Goal: Information Seeking & Learning: Learn about a topic

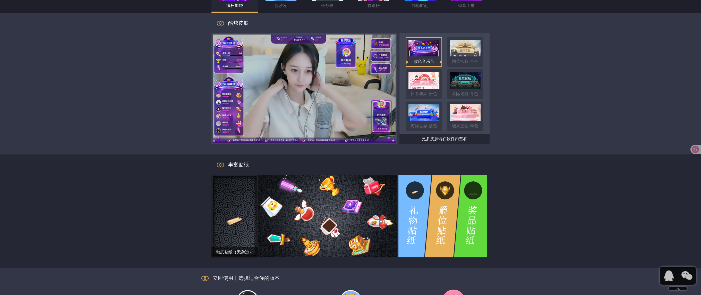
scroll to position [464, 0]
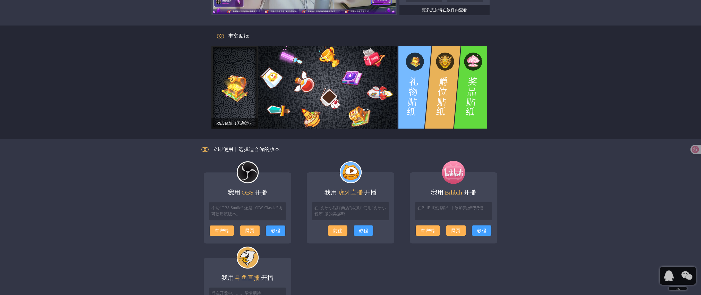
click at [254, 173] on img at bounding box center [247, 172] width 31 height 31
drag, startPoint x: 222, startPoint y: 208, endPoint x: 146, endPoint y: 216, distance: 76.1
click at [146, 216] on div "立即使用丨选择适合你的版本 我用 OBS 开播 不论“OBS Studio” 还是 “OBS Classic”均可使用该版本。 客户端 网页 教程 我用 虎牙…" at bounding box center [350, 239] width 701 height 200
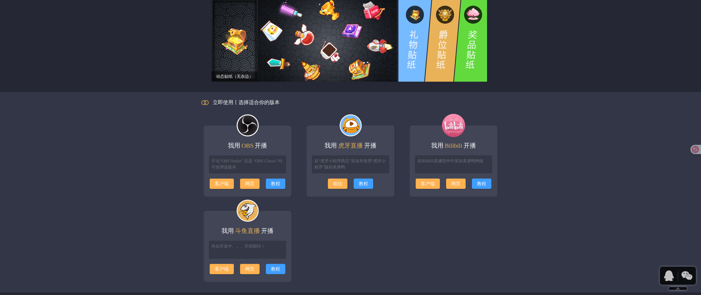
scroll to position [515, 0]
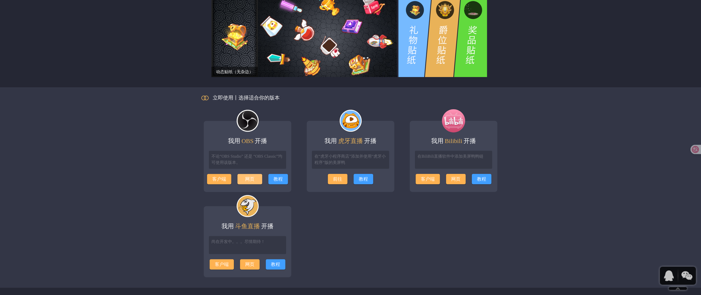
click at [252, 178] on link "网页" at bounding box center [249, 178] width 9 height 5
click at [273, 178] on div "教程" at bounding box center [275, 179] width 25 height 10
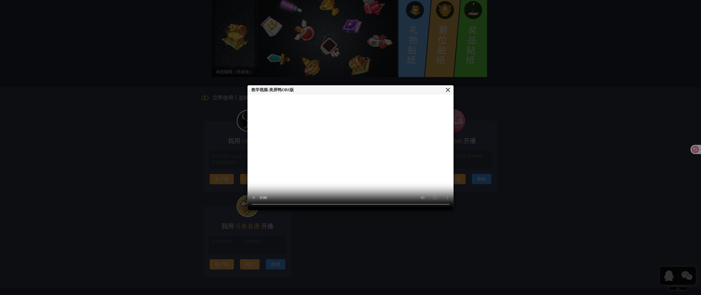
click at [291, 183] on video at bounding box center [351, 152] width 206 height 115
click at [312, 174] on video at bounding box center [351, 152] width 206 height 115
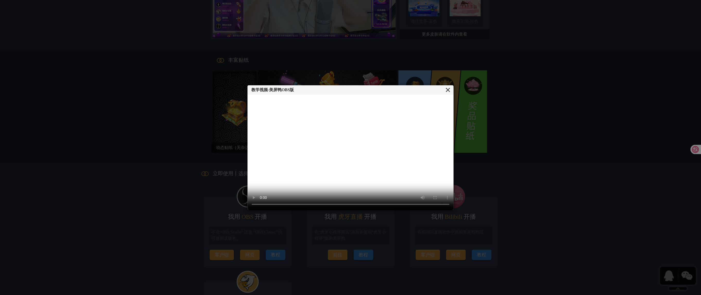
scroll to position [438, 0]
click at [446, 90] on div at bounding box center [448, 89] width 12 height 9
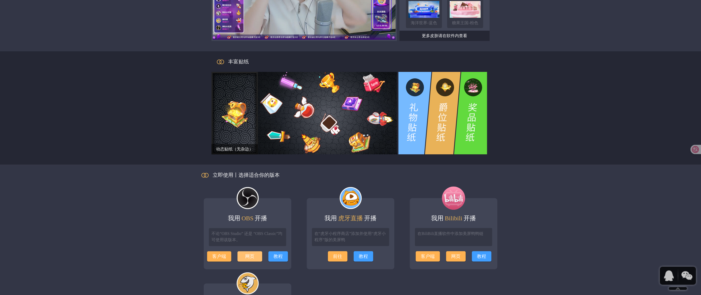
click at [249, 259] on link "网页" at bounding box center [249, 256] width 9 height 5
click at [276, 254] on div "教程" at bounding box center [275, 256] width 25 height 10
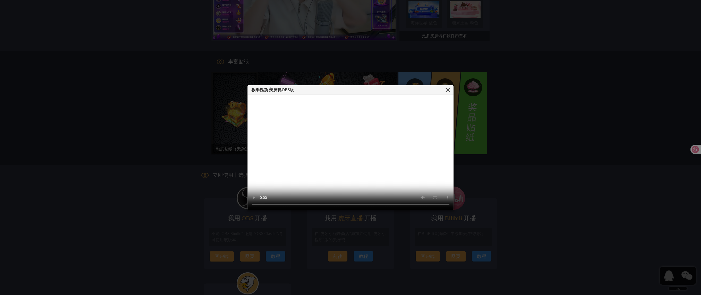
click at [448, 88] on div at bounding box center [448, 89] width 12 height 9
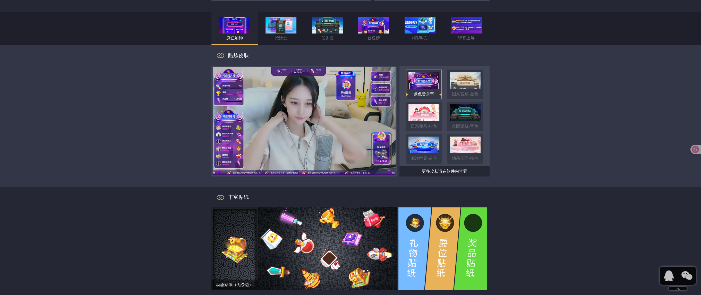
scroll to position [258, 0]
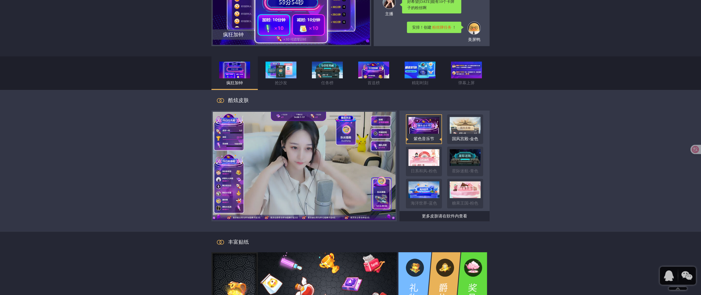
click at [461, 123] on img at bounding box center [465, 125] width 31 height 17
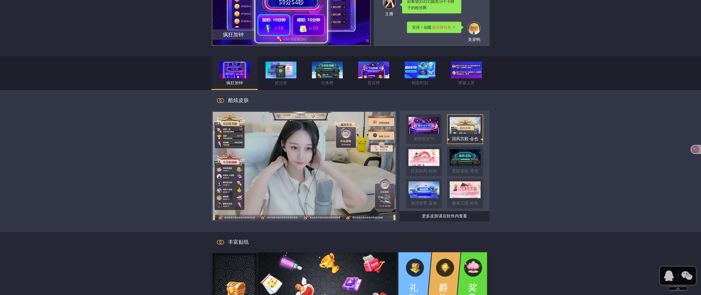
click at [469, 146] on div "紫色音乐节 国风宫殿-金色 日系和风-粉色 星际迷航-青色 海洋世界-蓝色 糖果王国-粉色 更多皮肤请在软件内查看" at bounding box center [445, 166] width 90 height 111
click at [471, 152] on img at bounding box center [465, 157] width 31 height 17
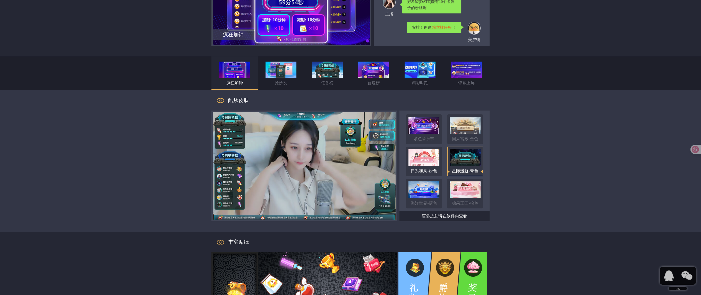
click at [439, 154] on img at bounding box center [424, 157] width 31 height 17
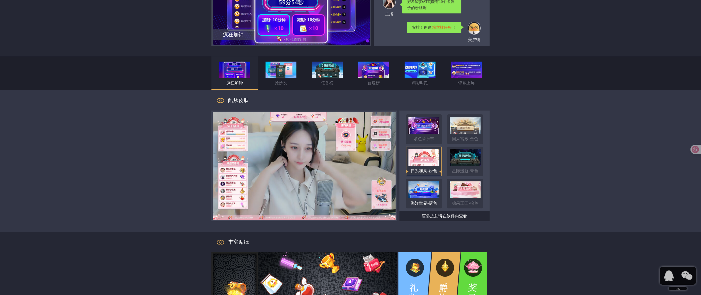
click at [433, 189] on img at bounding box center [424, 189] width 31 height 17
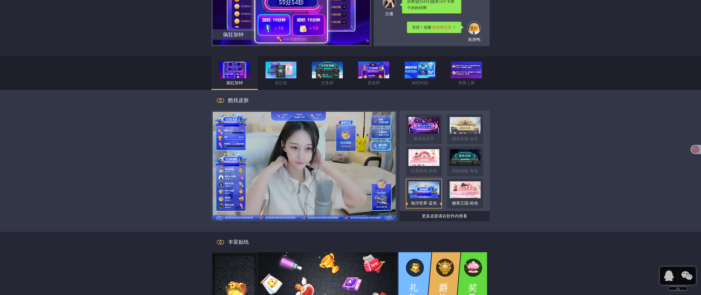
click at [459, 193] on img at bounding box center [465, 189] width 31 height 17
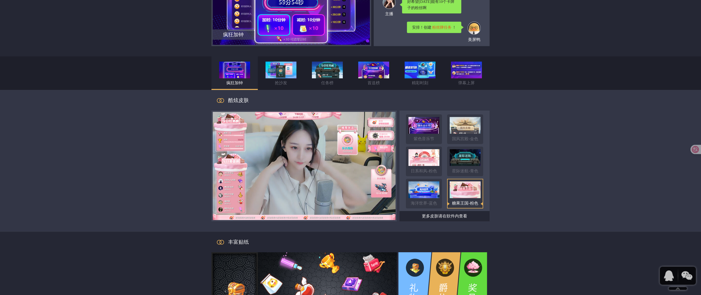
click at [452, 215] on div "更多皮肤请在软件内查看" at bounding box center [445, 216] width 90 height 10
click at [460, 216] on div "更多皮肤请在软件内查看" at bounding box center [445, 216] width 90 height 10
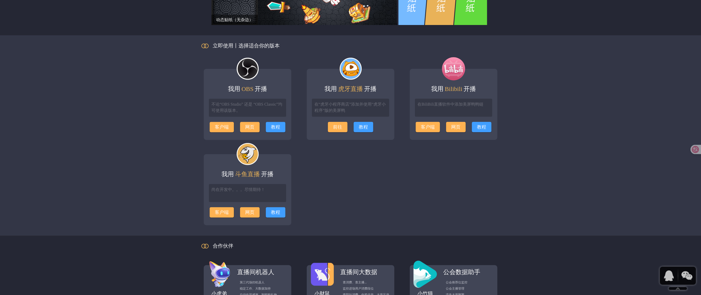
scroll to position [557, 0]
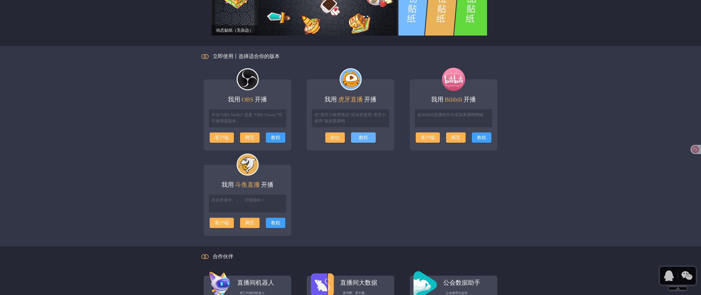
click at [365, 140] on div "教程" at bounding box center [363, 137] width 25 height 10
click at [481, 139] on div "教程" at bounding box center [481, 137] width 25 height 10
click at [280, 221] on div "教程" at bounding box center [275, 223] width 25 height 10
